Goal: Book appointment/travel/reservation

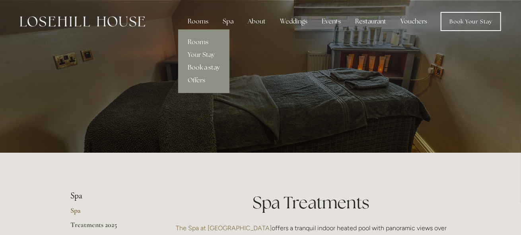
click at [199, 66] on link "Book a stay" at bounding box center [203, 67] width 51 height 13
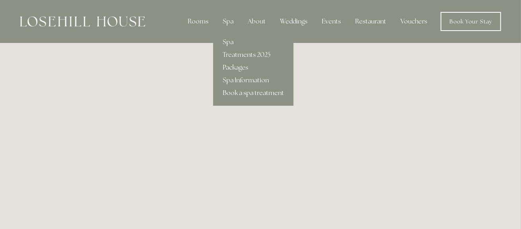
click at [231, 91] on link "Book a spa treatment" at bounding box center [253, 93] width 80 height 13
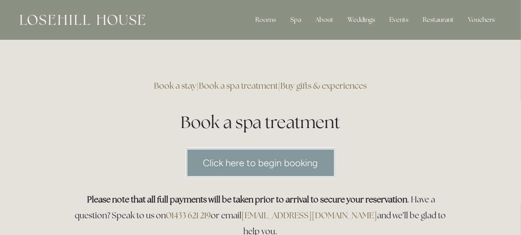
click at [273, 163] on link "Click here to begin booking" at bounding box center [260, 163] width 151 height 31
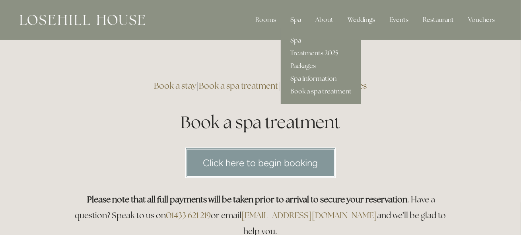
click at [302, 64] on link "Packages" at bounding box center [321, 66] width 80 height 13
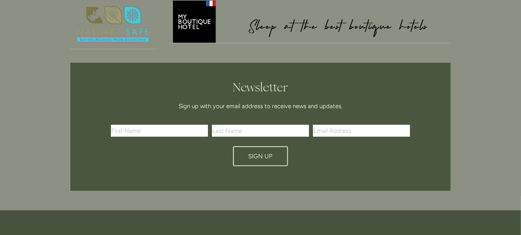
scroll to position [1831, 0]
